Goal: Task Accomplishment & Management: Manage account settings

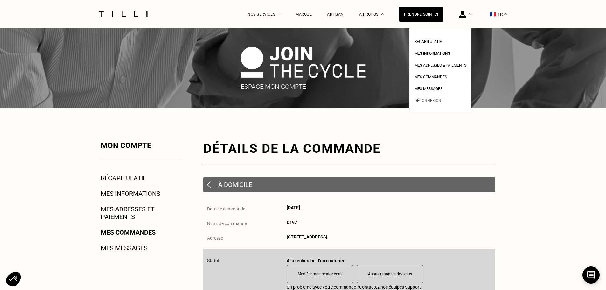
click at [437, 101] on span "Déconnexion" at bounding box center [428, 100] width 27 height 4
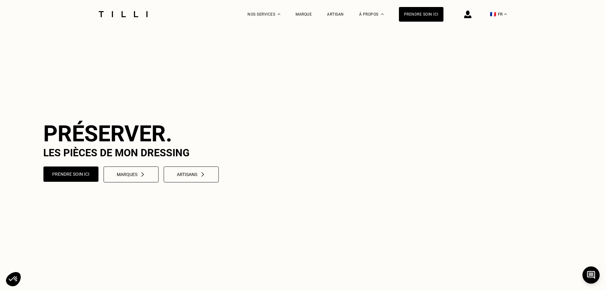
click at [471, 14] on img at bounding box center [467, 14] width 7 height 8
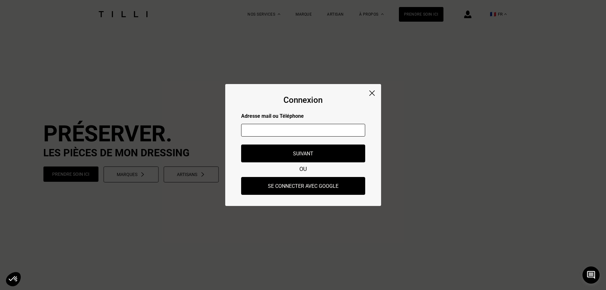
click at [329, 128] on input "text" at bounding box center [303, 130] width 124 height 13
type input "[EMAIL_ADDRESS][DOMAIN_NAME]"
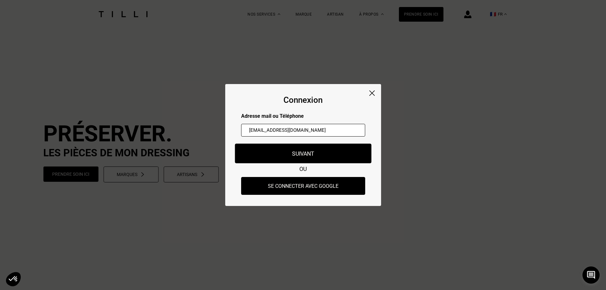
click at [307, 154] on button "Suivant" at bounding box center [303, 153] width 136 height 20
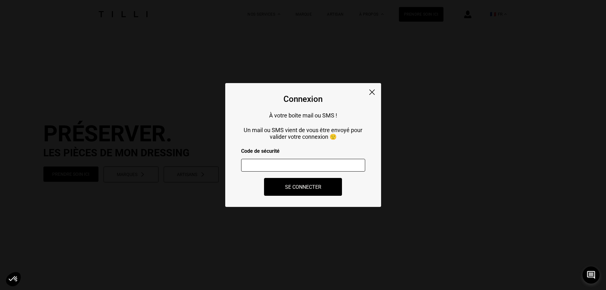
click at [289, 170] on input "number" at bounding box center [303, 165] width 124 height 13
paste input "726888"
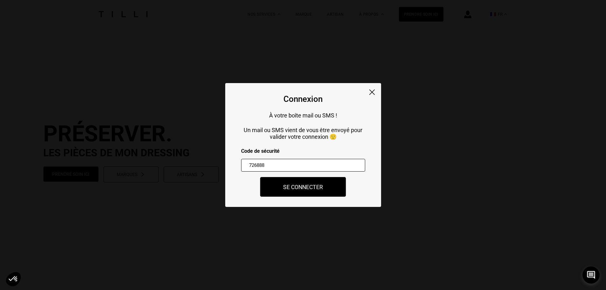
type input "726888"
click at [302, 191] on button "Se connecter" at bounding box center [303, 187] width 86 height 20
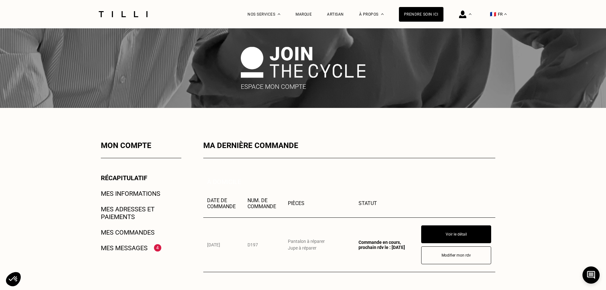
click at [120, 250] on link "Mes messages" at bounding box center [124, 248] width 47 height 8
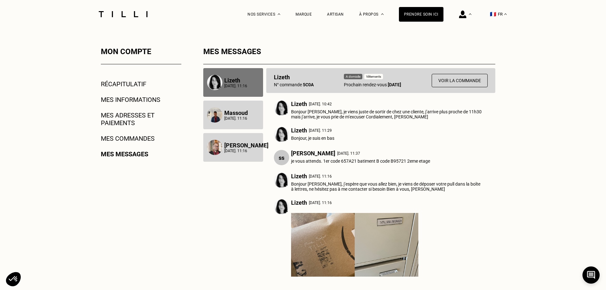
scroll to position [95, 0]
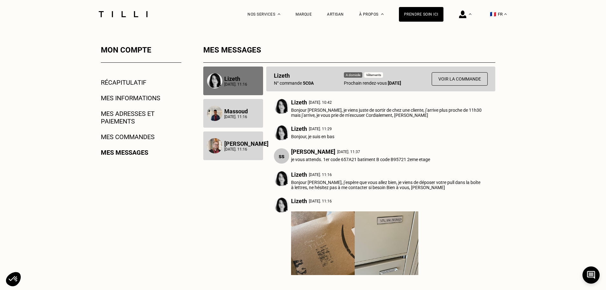
click at [241, 115] on p "Massoud" at bounding box center [236, 111] width 24 height 7
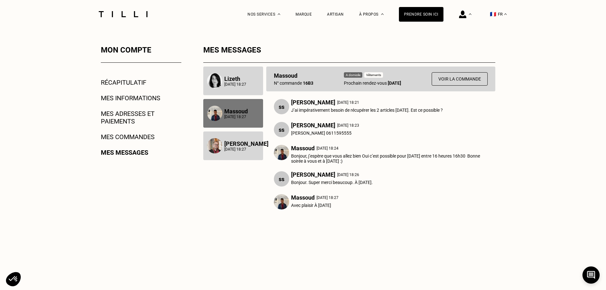
scroll to position [0, 0]
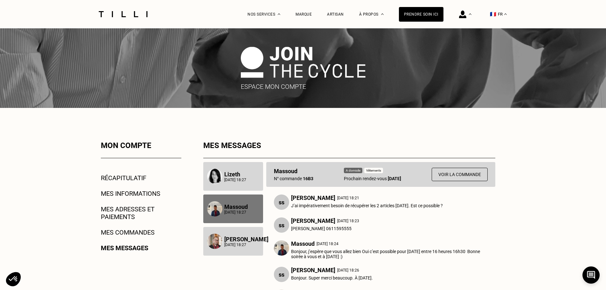
click at [148, 233] on link "Mes commandes" at bounding box center [128, 232] width 54 height 8
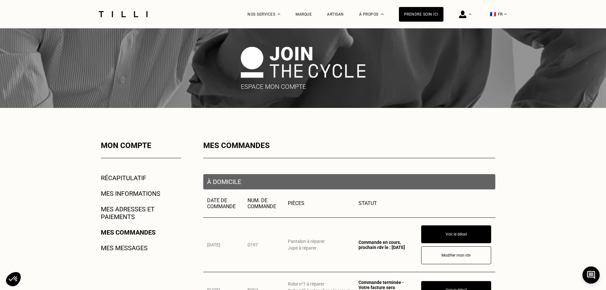
click at [135, 194] on link "Mes informations" at bounding box center [130, 194] width 59 height 8
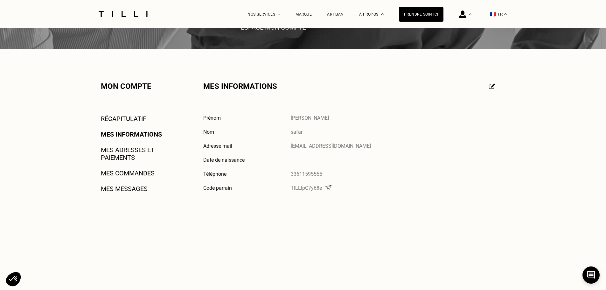
scroll to position [64, 0]
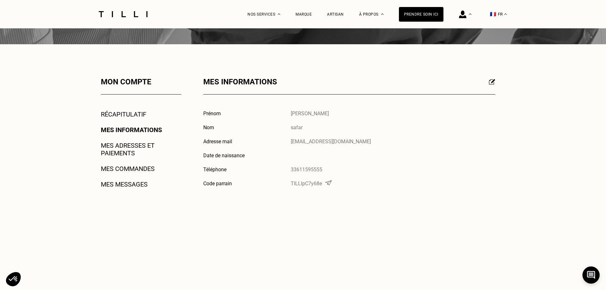
click at [119, 150] on link "Mes adresses et paiements" at bounding box center [141, 149] width 80 height 15
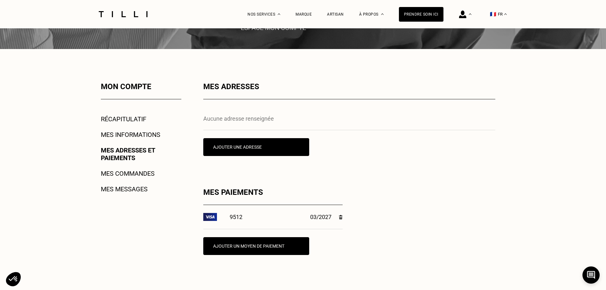
scroll to position [64, 0]
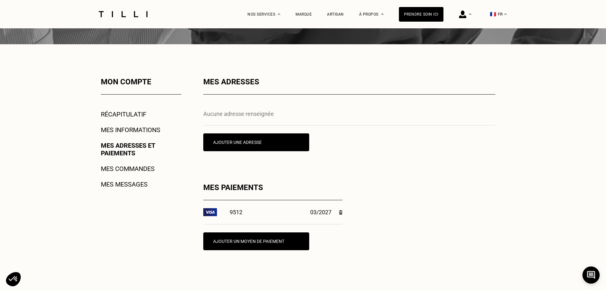
click at [232, 116] on p "Aucune adresse renseignée" at bounding box center [349, 113] width 292 height 7
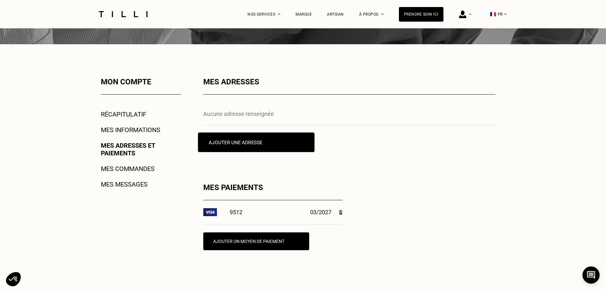
click at [232, 143] on button "Ajouter une adresse" at bounding box center [256, 142] width 116 height 20
select select "AT"
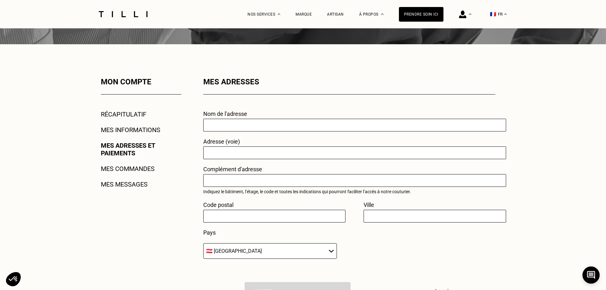
click at [231, 129] on input "text" at bounding box center [354, 125] width 303 height 13
type input "[STREET_ADDRESS]"
type input "75008"
type input "[GEOGRAPHIC_DATA]"
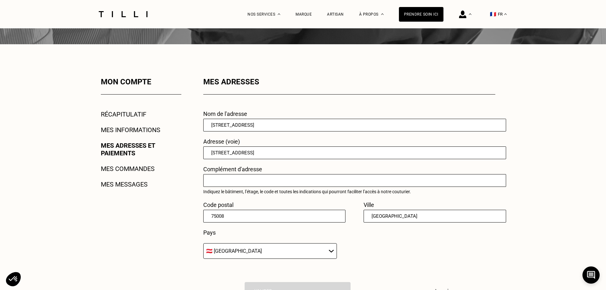
select select "FR"
click at [272, 180] on input "text" at bounding box center [354, 180] width 303 height 13
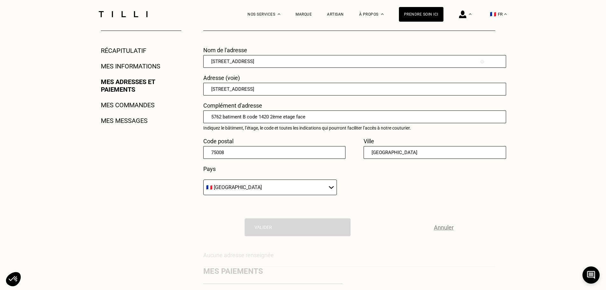
type input "5762 batiment B code 1420 2ème etage face"
drag, startPoint x: 291, startPoint y: 65, endPoint x: 187, endPoint y: 67, distance: 104.1
click at [187, 67] on div "Mon compte Récapitulatif Mes informations Mes adresses et paiements Mes command…" at bounding box center [303, 179] width 458 height 330
type input "home"
click at [279, 188] on select "🇩🇪 [GEOGRAPHIC_DATA] 🇦🇹 [GEOGRAPHIC_DATA] 🇧🇪 [GEOGRAPHIC_DATA] 🇧🇬 Bulgarie 🇨🇾 C…" at bounding box center [270, 187] width 134 height 16
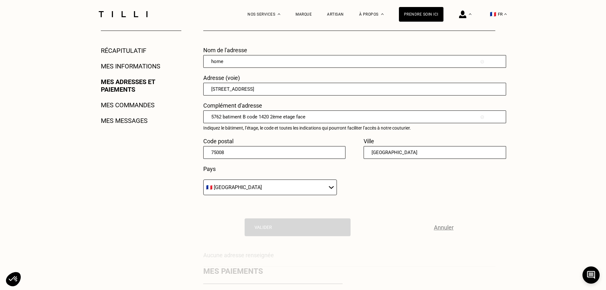
click at [279, 188] on select "🇩🇪 [GEOGRAPHIC_DATA] 🇦🇹 [GEOGRAPHIC_DATA] 🇧🇪 [GEOGRAPHIC_DATA] 🇧🇬 Bulgarie 🇨🇾 C…" at bounding box center [270, 187] width 134 height 16
click at [203, 182] on select "🇩🇪 [GEOGRAPHIC_DATA] 🇦🇹 [GEOGRAPHIC_DATA] 🇧🇪 [GEOGRAPHIC_DATA] 🇧🇬 Bulgarie 🇨🇾 C…" at bounding box center [270, 187] width 134 height 16
click at [290, 235] on div "[PERSON_NAME]" at bounding box center [349, 227] width 292 height 18
click at [326, 116] on input "5762 batiment B code 1420 2ème etage face" at bounding box center [354, 116] width 303 height 13
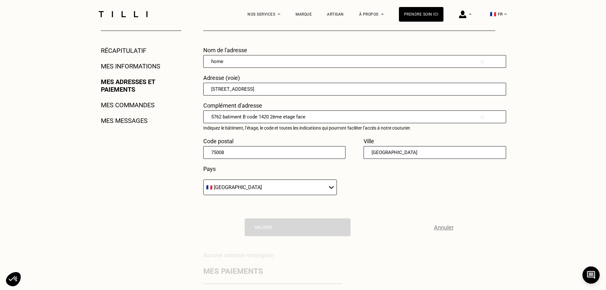
click at [415, 157] on input "[GEOGRAPHIC_DATA]" at bounding box center [435, 152] width 142 height 13
drag, startPoint x: 410, startPoint y: 155, endPoint x: 365, endPoint y: 158, distance: 45.0
click at [365, 158] on input "[GEOGRAPHIC_DATA]" at bounding box center [435, 152] width 142 height 13
click at [268, 189] on select "🇩🇪 [GEOGRAPHIC_DATA] 🇦🇹 [GEOGRAPHIC_DATA] 🇧🇪 [GEOGRAPHIC_DATA] 🇧🇬 Bulgarie 🇨🇾 C…" at bounding box center [270, 187] width 134 height 16
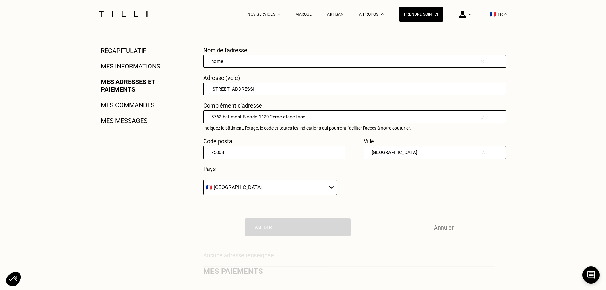
click at [301, 90] on input "[STREET_ADDRESS]" at bounding box center [354, 89] width 303 height 13
type input "[STREET_ADDRESS]"
click at [355, 199] on div "Nom de l'adresse home Adresse (voie) [STREET_ADDRESS] Complément d'adresse 5762…" at bounding box center [349, 124] width 292 height 155
click at [293, 227] on div "[PERSON_NAME]" at bounding box center [349, 227] width 292 height 18
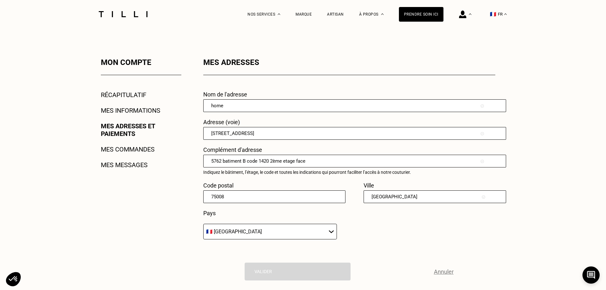
scroll to position [32, 0]
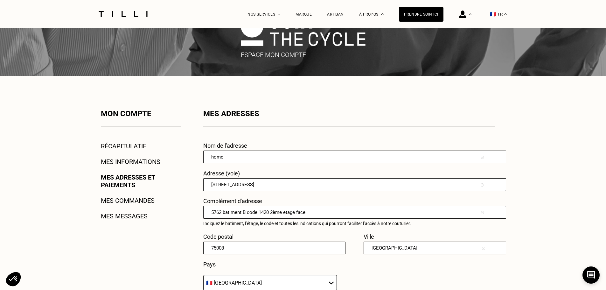
click at [115, 162] on link "Mes informations" at bounding box center [130, 162] width 59 height 8
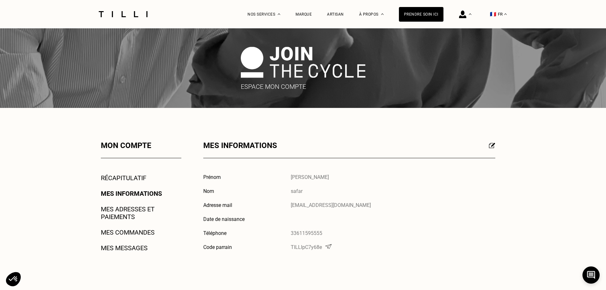
click at [123, 208] on link "Mes adresses et paiements" at bounding box center [141, 212] width 80 height 15
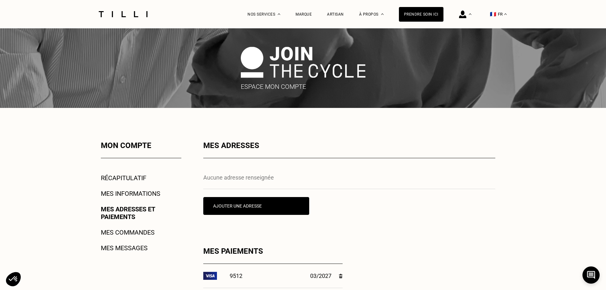
click at [127, 16] on img at bounding box center [122, 14] width 53 height 6
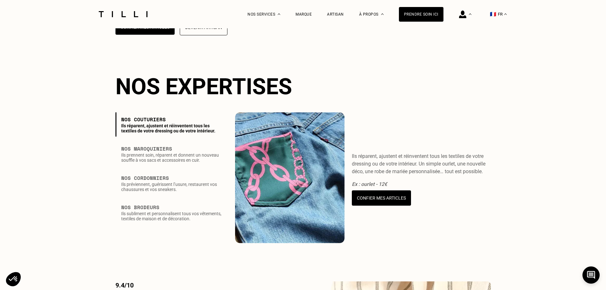
scroll to position [859, 0]
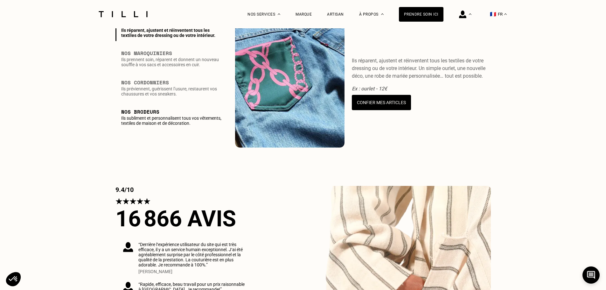
click at [151, 115] on h3 "Nos Brodeurs" at bounding box center [172, 112] width 102 height 8
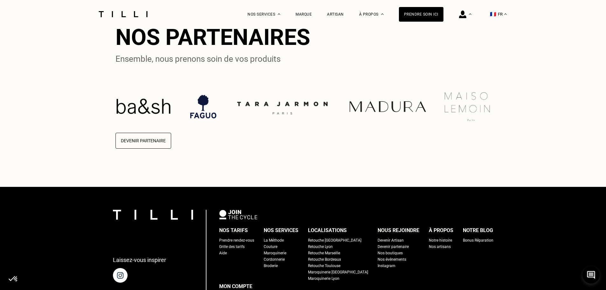
scroll to position [1575, 0]
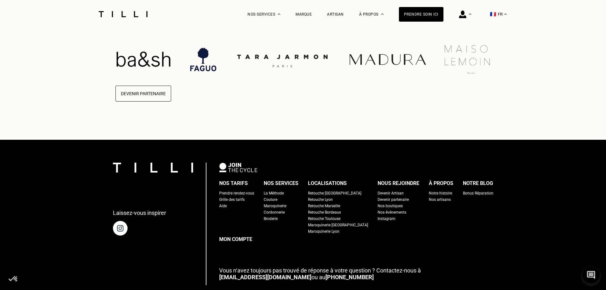
click at [243, 203] on div "Grille des tarifs" at bounding box center [231, 199] width 25 height 6
select select "FR"
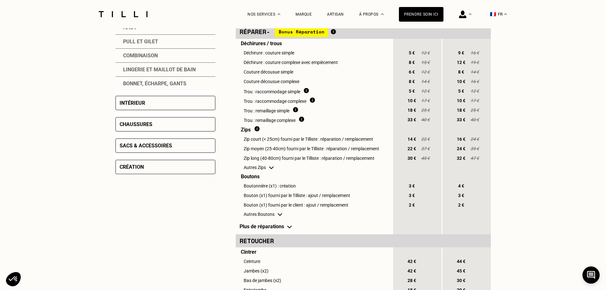
scroll to position [223, 0]
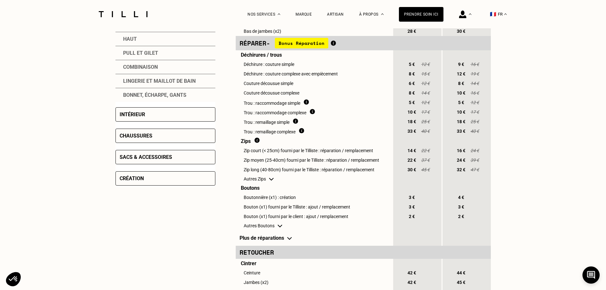
click at [132, 179] on div "Création" at bounding box center [132, 178] width 24 height 6
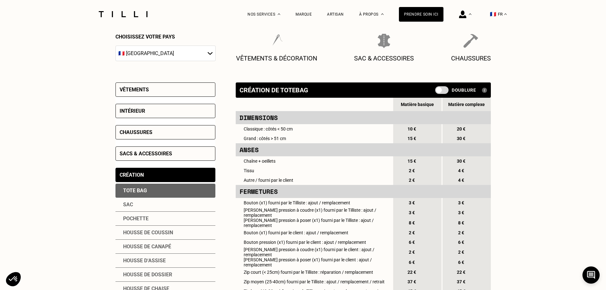
scroll to position [0, 0]
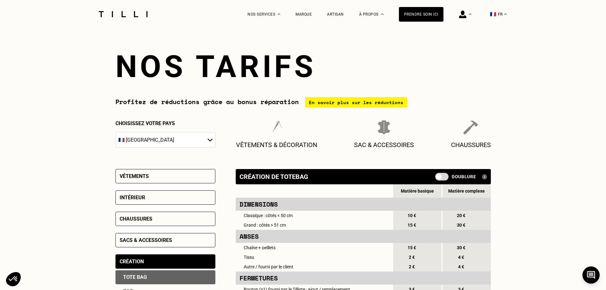
click at [143, 180] on div "Vêtements" at bounding box center [165, 176] width 100 height 14
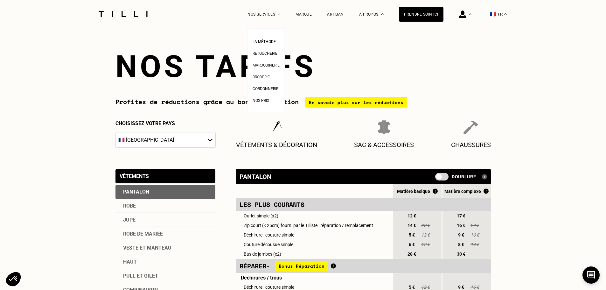
click at [267, 78] on span "Broderie" at bounding box center [261, 77] width 17 height 4
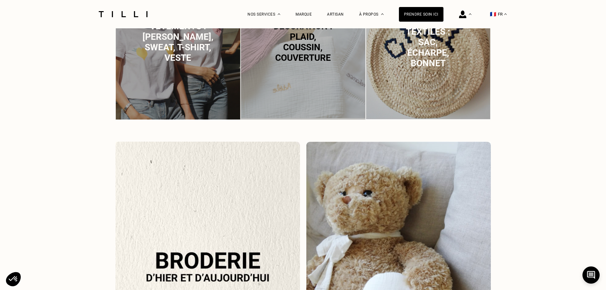
scroll to position [477, 0]
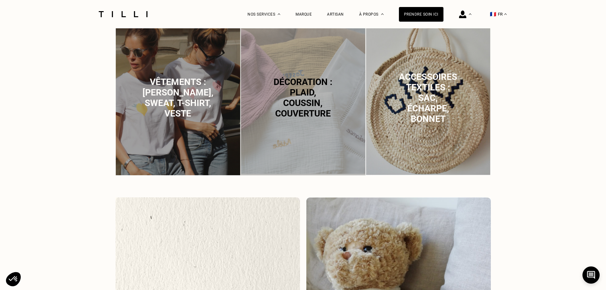
click at [165, 104] on span "Vêtements : [PERSON_NAME], sweat, t-shirt, veste" at bounding box center [178, 98] width 71 height 42
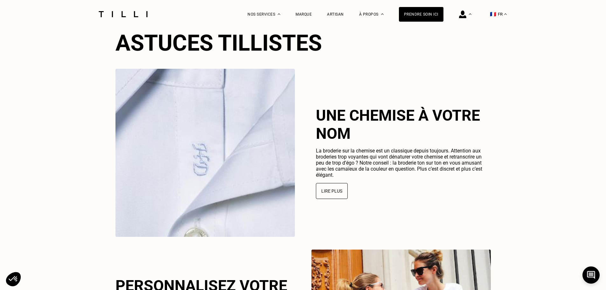
scroll to position [1382, 0]
